Goal: Information Seeking & Learning: Learn about a topic

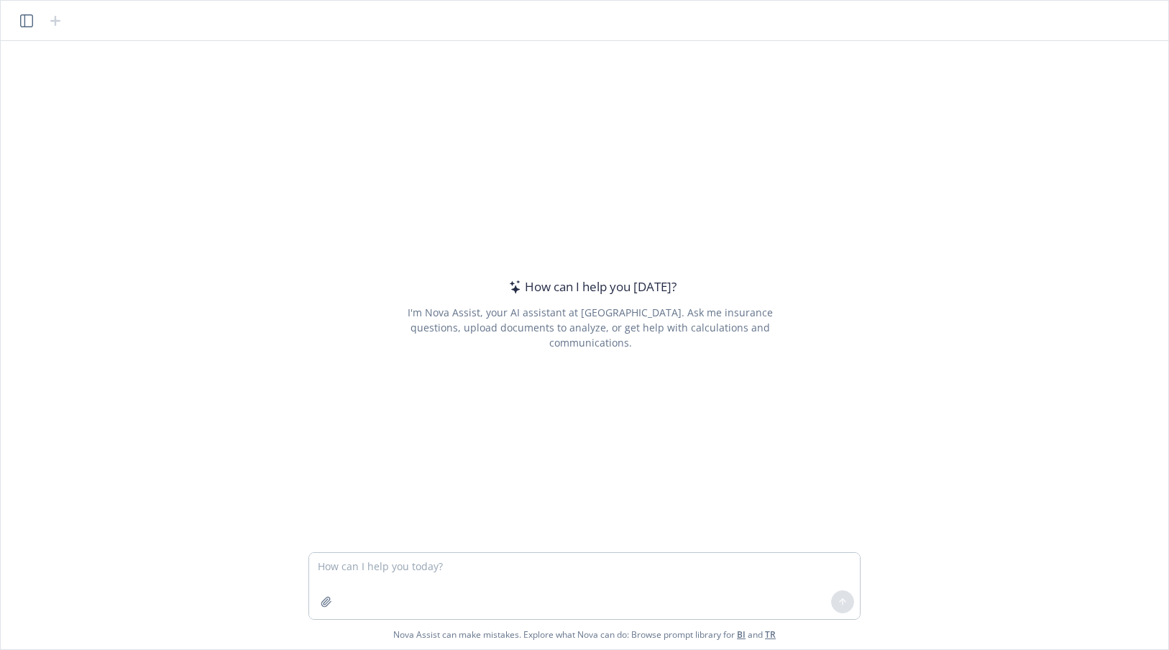
click at [30, 22] on icon "button" at bounding box center [26, 20] width 13 height 13
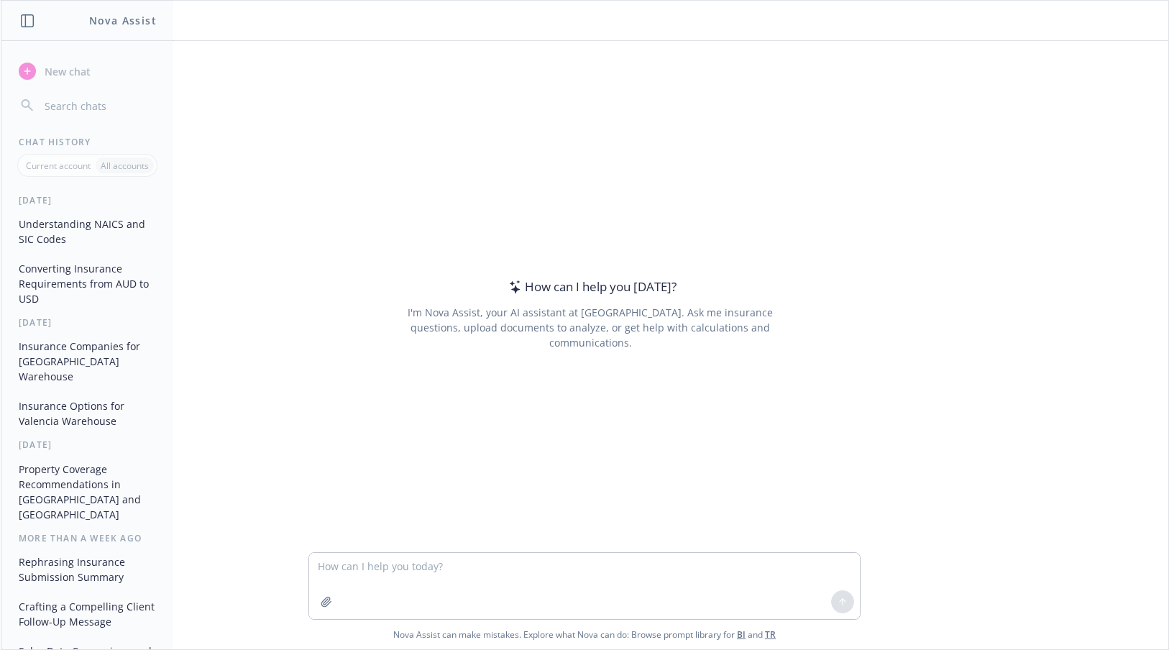
click at [60, 231] on button "Understanding NAICS and SIC Codes" at bounding box center [87, 231] width 149 height 39
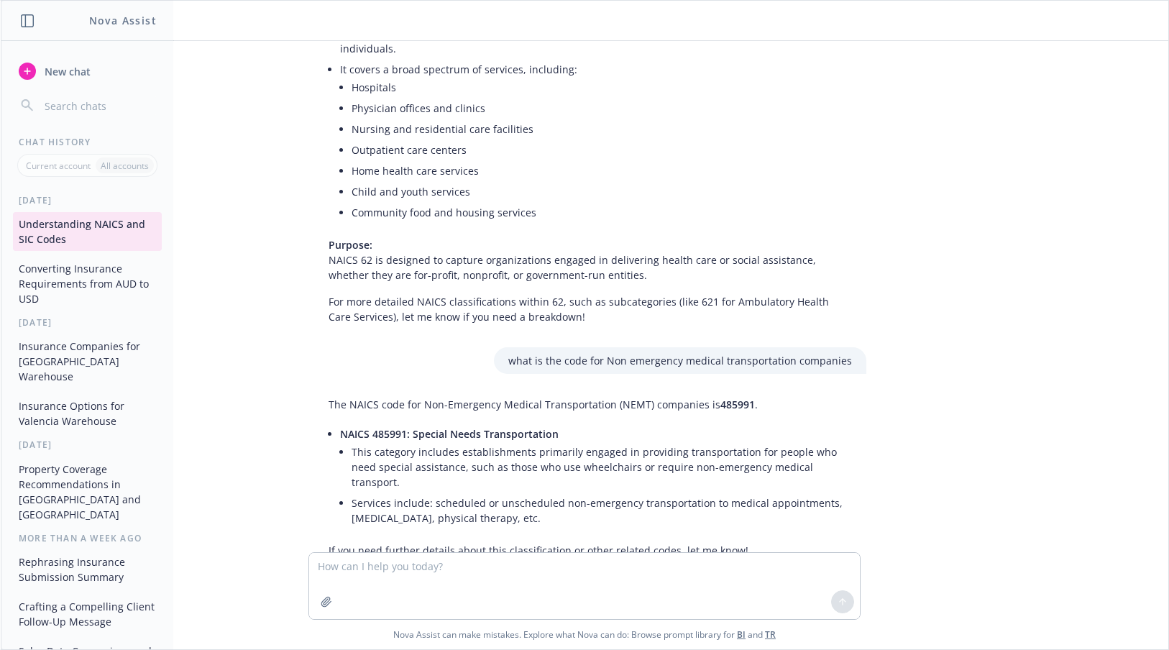
scroll to position [1315, 0]
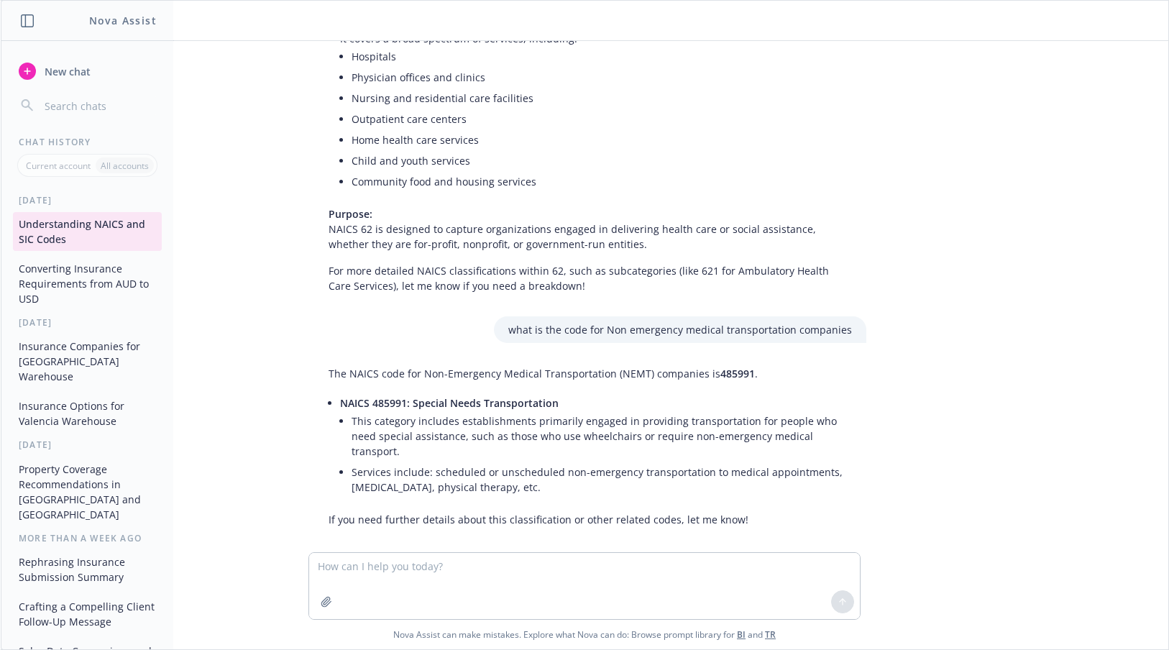
click at [1012, 311] on div "what is NAICS and SIC - how are they different? NAICS (North American Industry …" at bounding box center [584, 296] width 1156 height 511
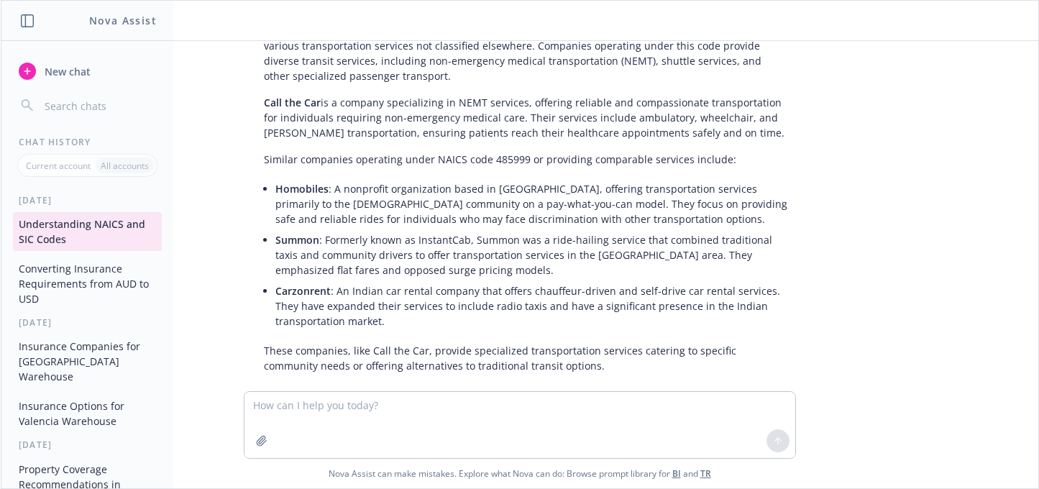
scroll to position [795, 0]
click at [278, 242] on span "Summon" at bounding box center [297, 239] width 44 height 14
copy span "Summon"
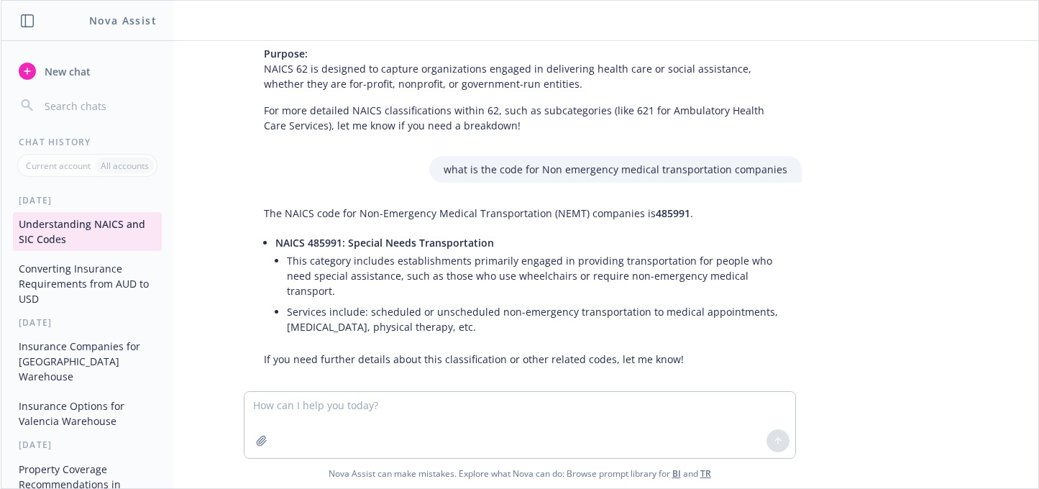
scroll to position [1476, 0]
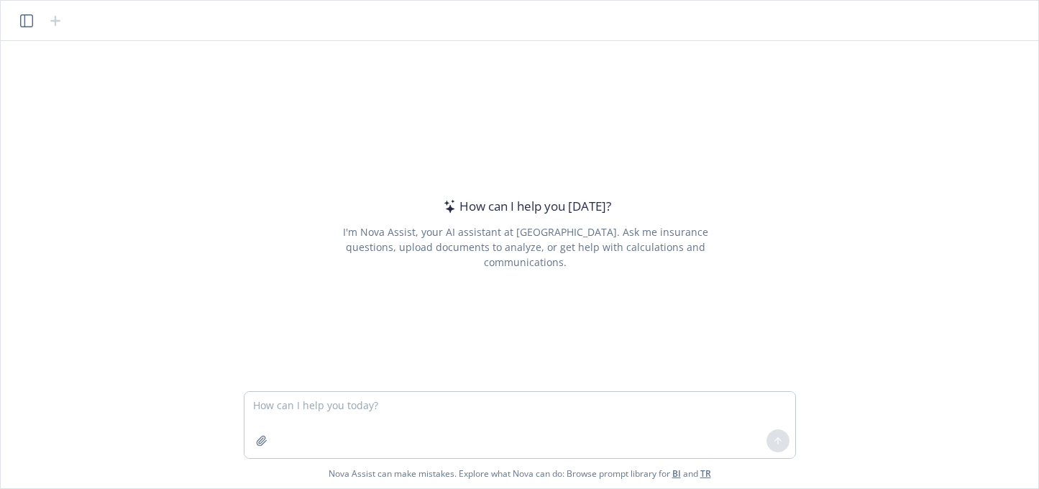
click at [20, 22] on icon "button" at bounding box center [26, 20] width 13 height 13
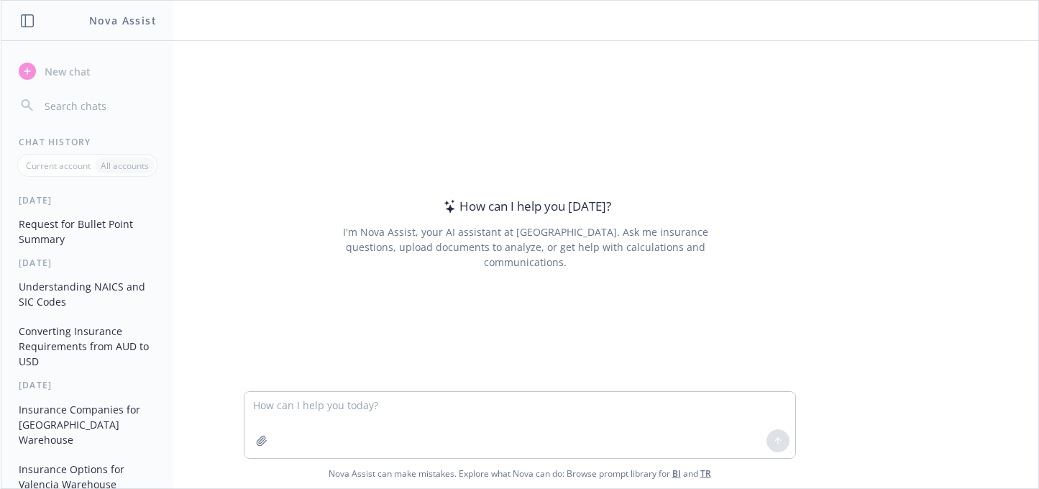
click at [58, 289] on button "Understanding NAICS and SIC Codes" at bounding box center [87, 294] width 149 height 39
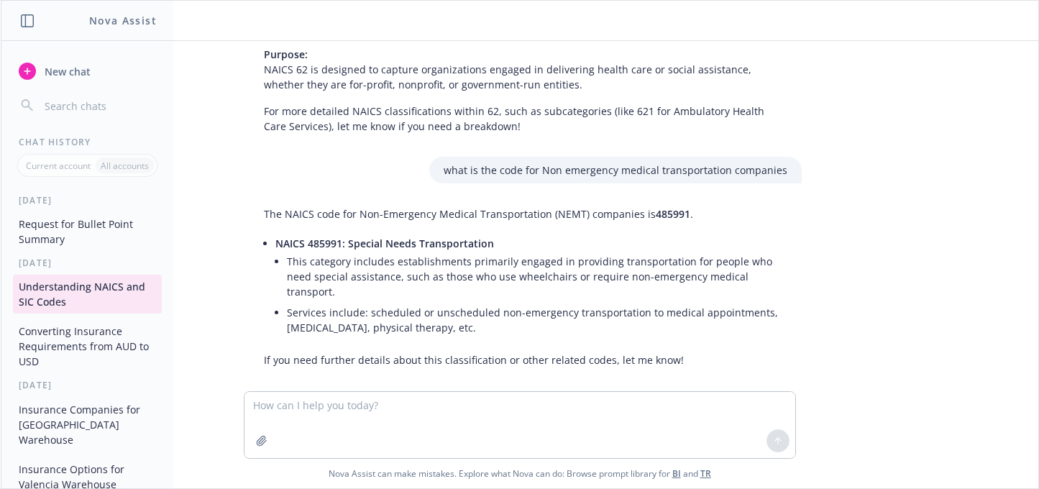
scroll to position [1476, 0]
click at [47, 229] on button "Request for Bullet Point Summary" at bounding box center [87, 231] width 149 height 39
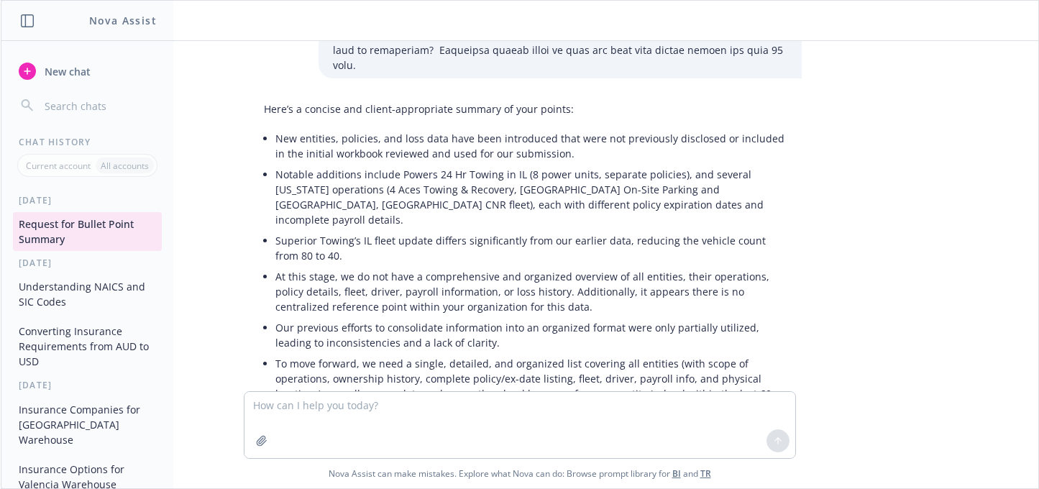
scroll to position [531, 0]
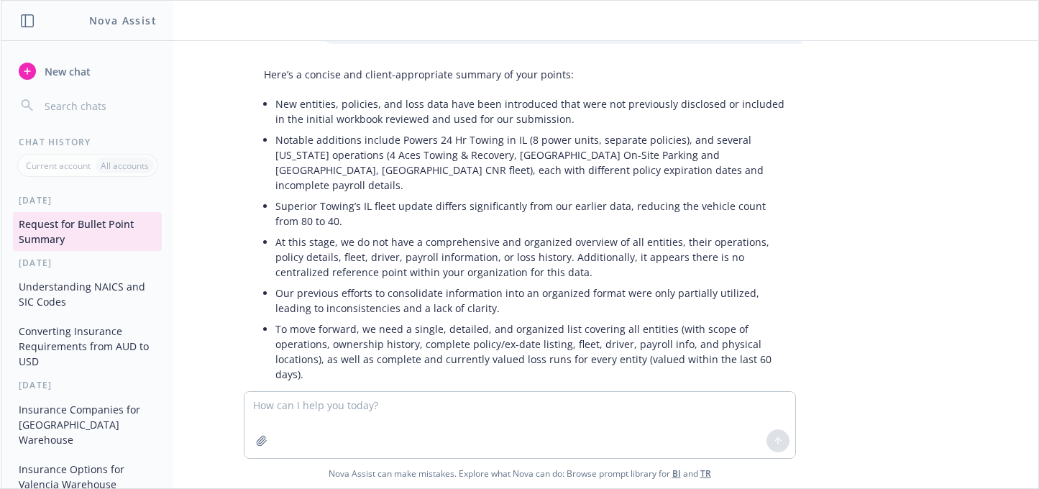
click at [63, 303] on button "Understanding NAICS and SIC Codes" at bounding box center [87, 294] width 149 height 39
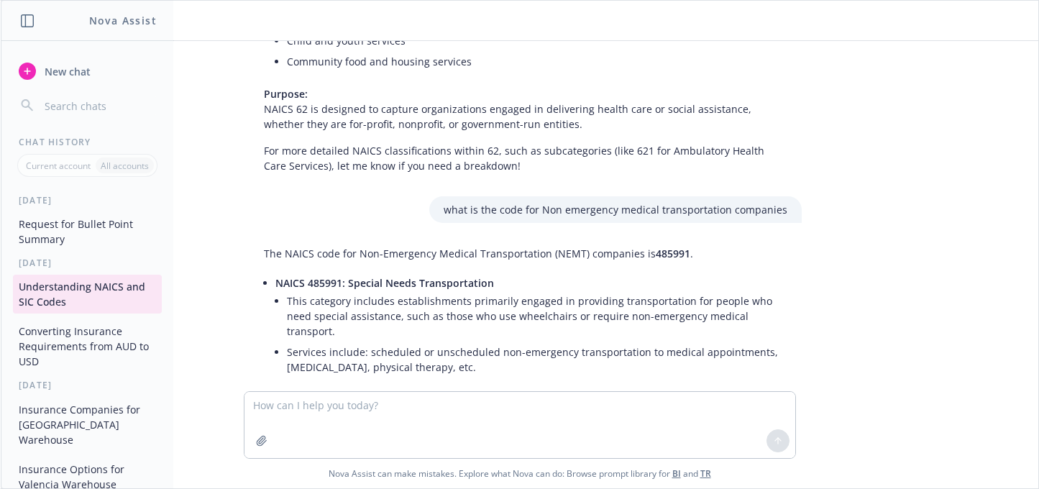
scroll to position [1445, 0]
